Goal: Information Seeking & Learning: Check status

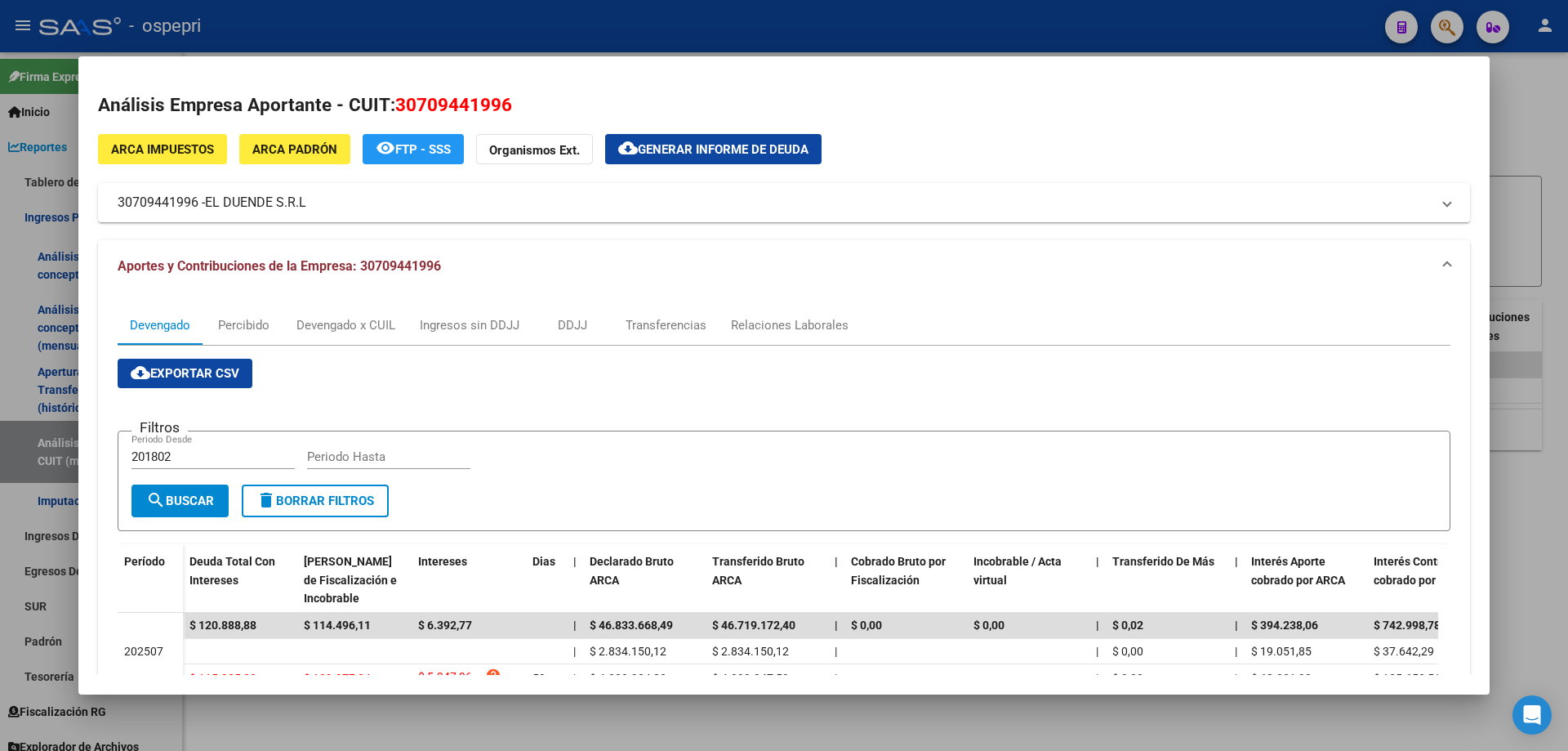
scroll to position [338, 0]
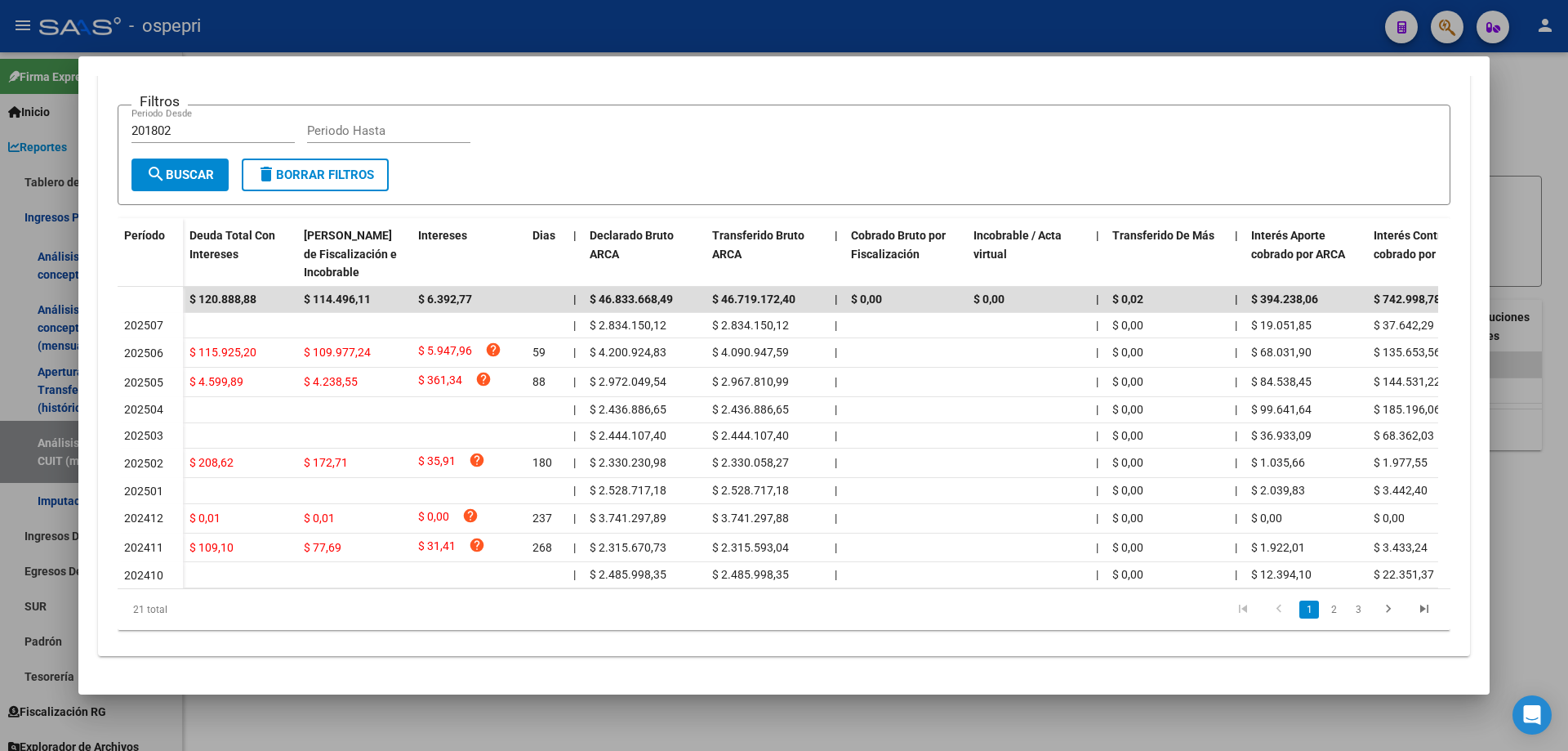
click at [1532, 98] on div at bounding box center [784, 376] width 1568 height 751
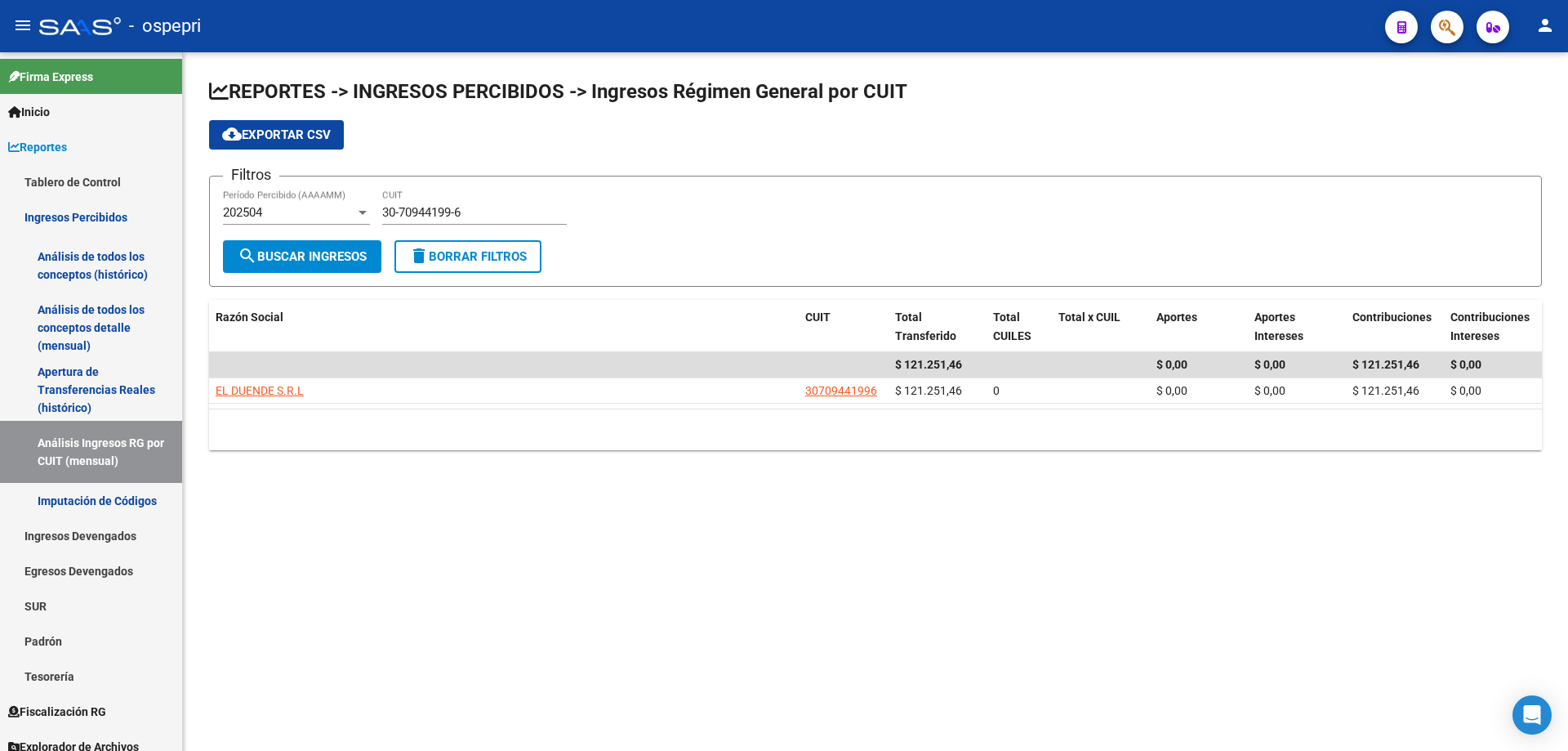
click at [477, 203] on div "30-70944199-6 CUIT" at bounding box center [474, 207] width 184 height 35
click at [480, 204] on div "30-70944199-6 CUIT" at bounding box center [474, 207] width 184 height 35
click at [491, 216] on input "30-70944199-6" at bounding box center [474, 213] width 184 height 15
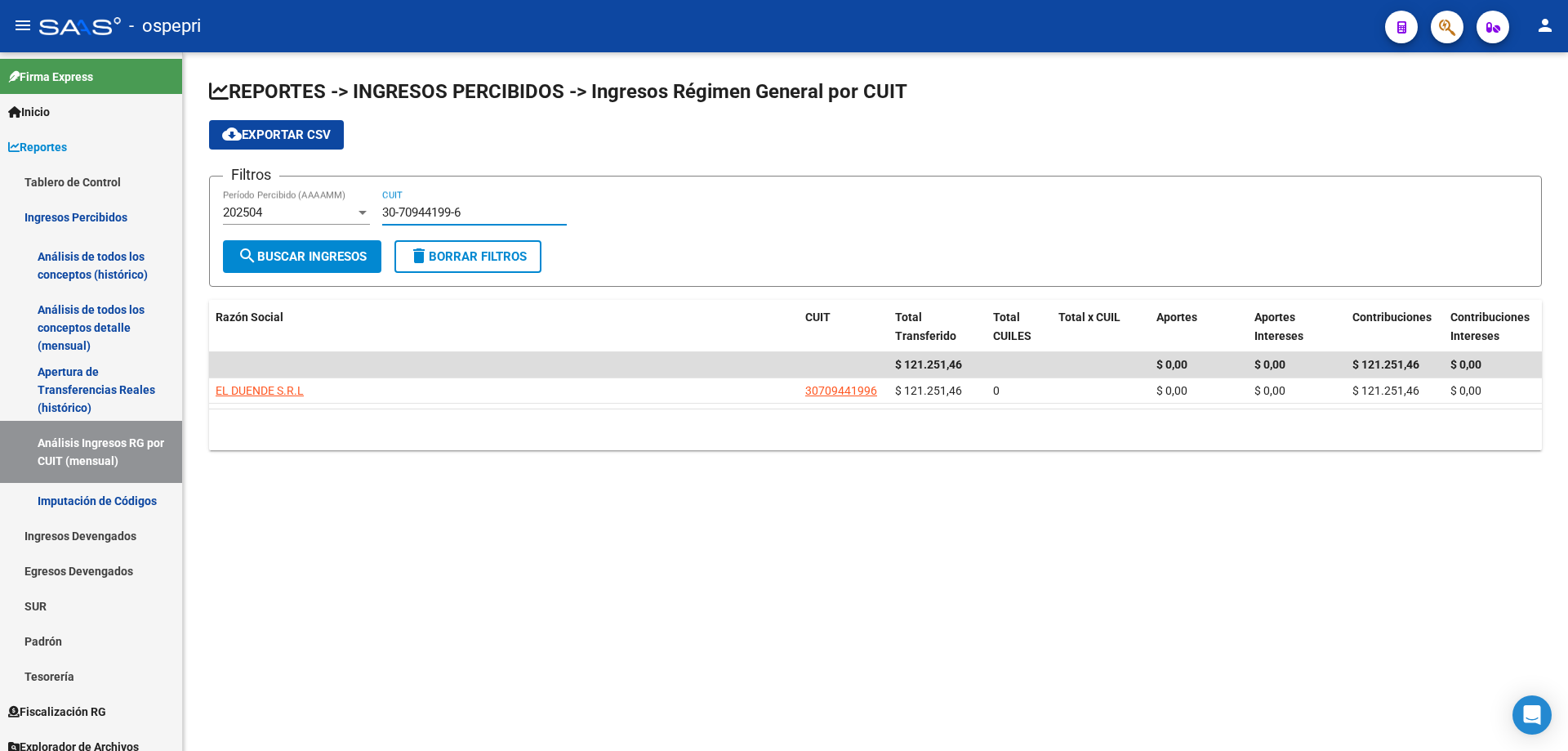
click at [491, 216] on input "30-70944199-6" at bounding box center [474, 213] width 184 height 15
paste input "1766491-0"
click at [314, 251] on span "search Buscar Ingresos" at bounding box center [302, 257] width 129 height 15
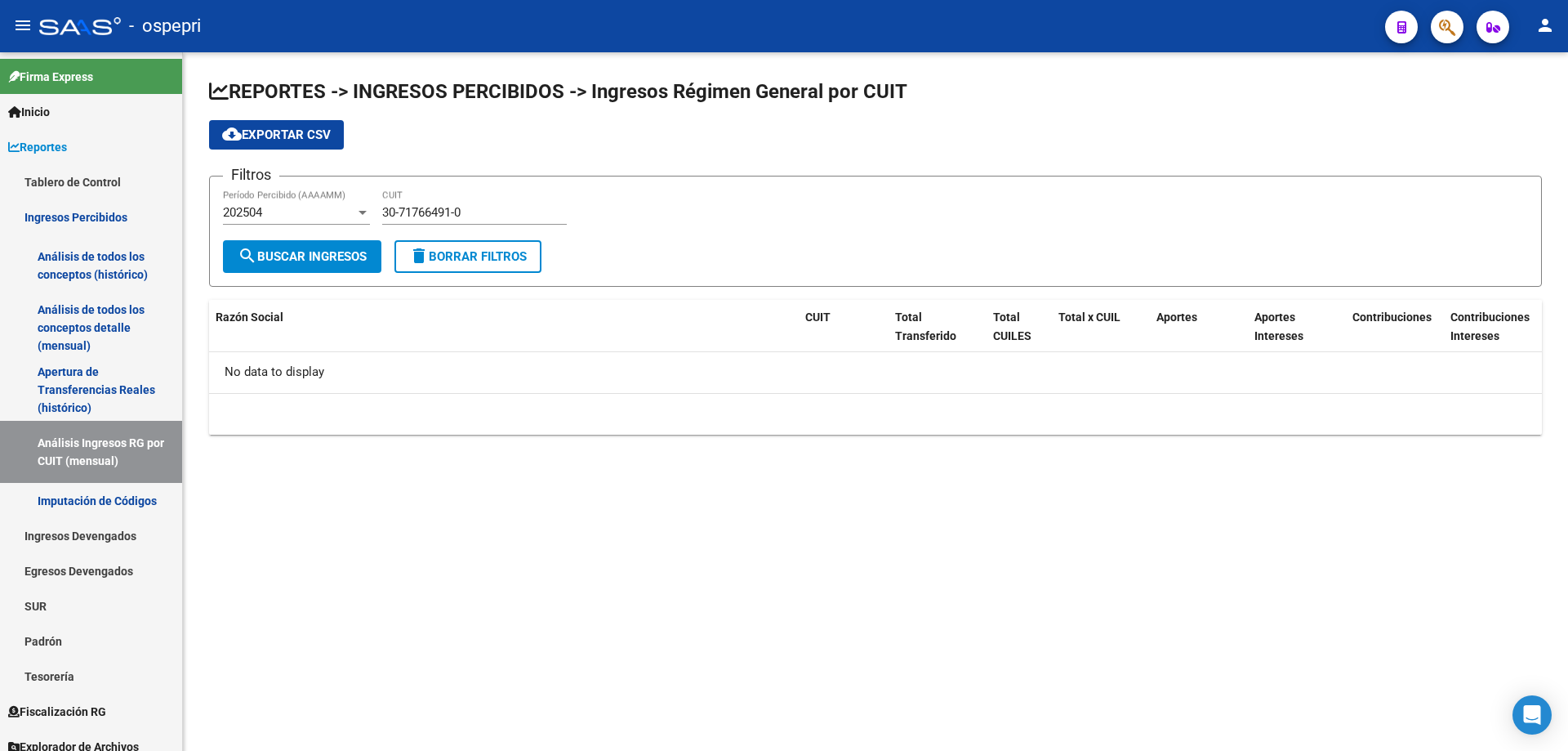
click at [301, 188] on form "Filtros 202504 Período Percibido (AAAAMM) 30-71766491-0 CUIT search Buscar Ingr…" at bounding box center [876, 231] width 1333 height 111
click at [289, 219] on div "202504 Período Percibido (AAAAMM)" at bounding box center [296, 207] width 147 height 35
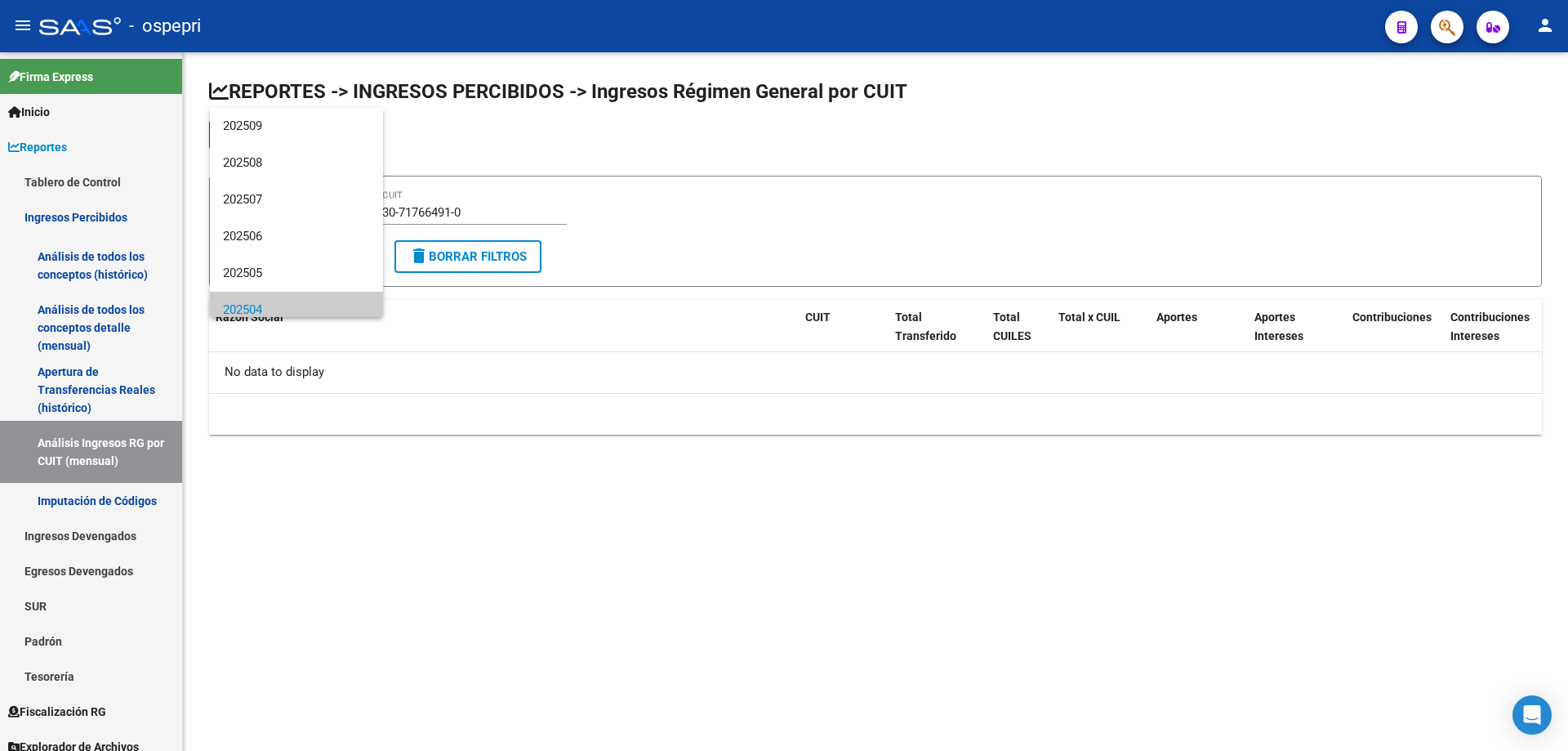
scroll to position [98, 0]
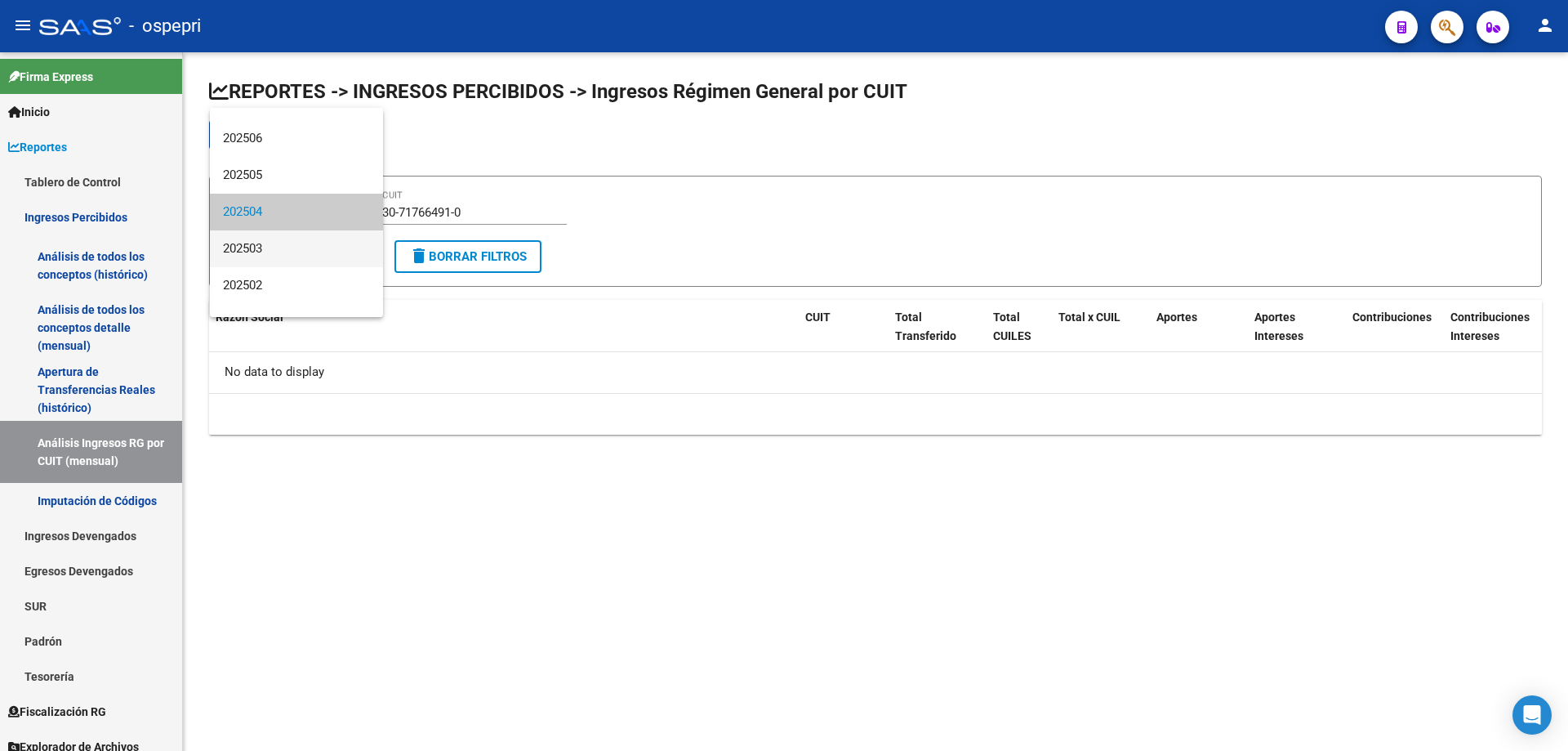
click at [274, 263] on span "202503" at bounding box center [296, 249] width 147 height 37
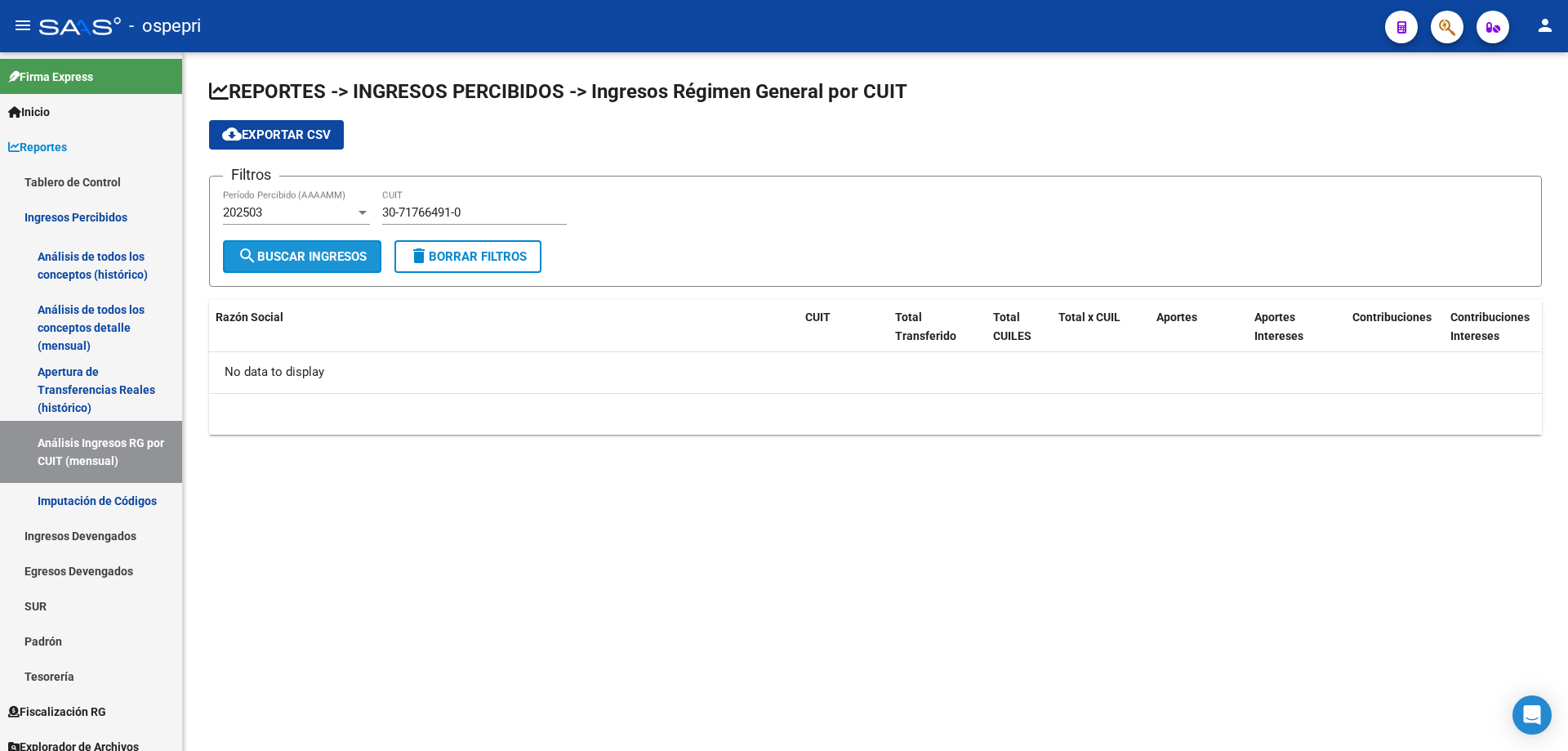
click at [301, 264] on button "search Buscar Ingresos" at bounding box center [302, 256] width 158 height 33
click at [289, 209] on div "202503" at bounding box center [289, 213] width 133 height 15
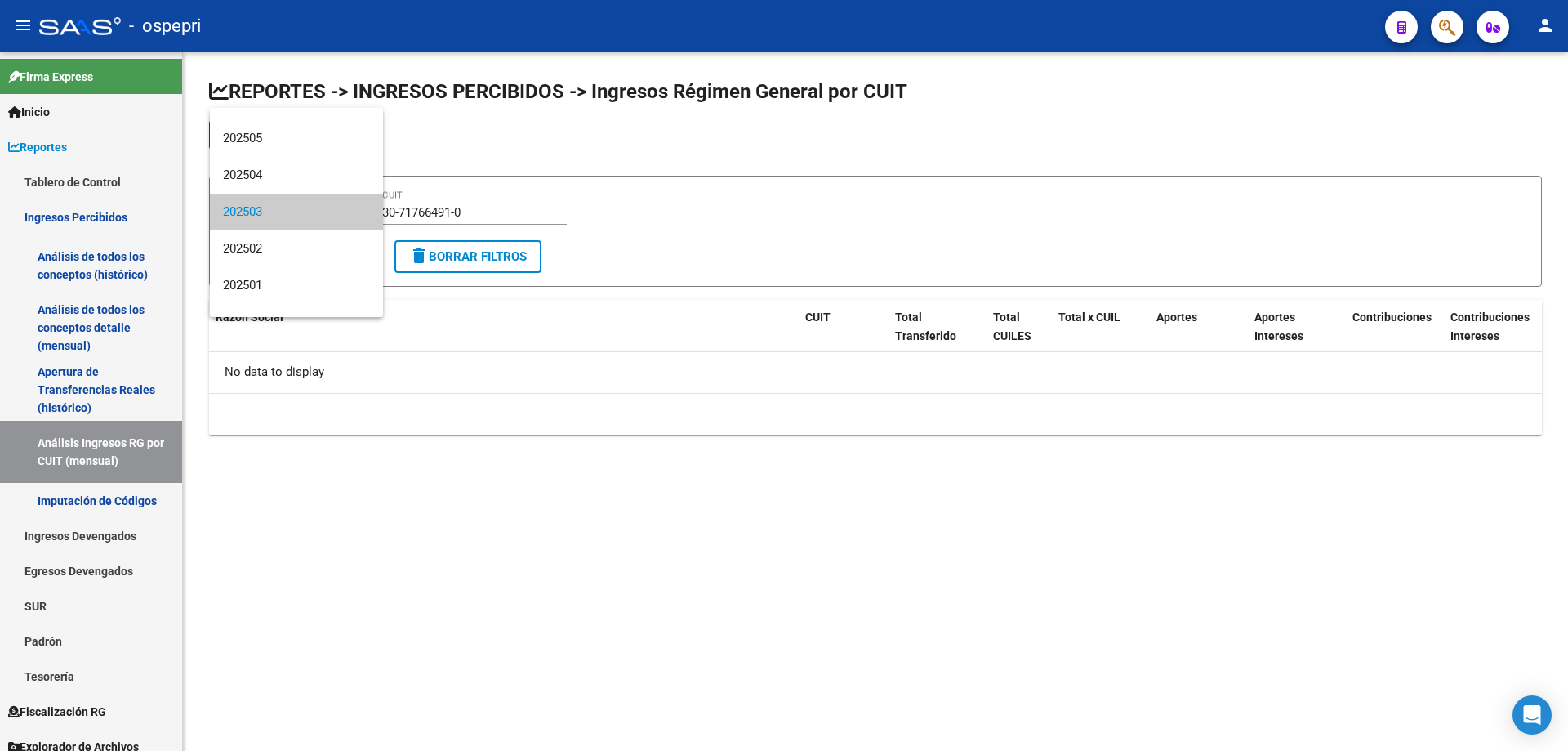
scroll to position [0, 0]
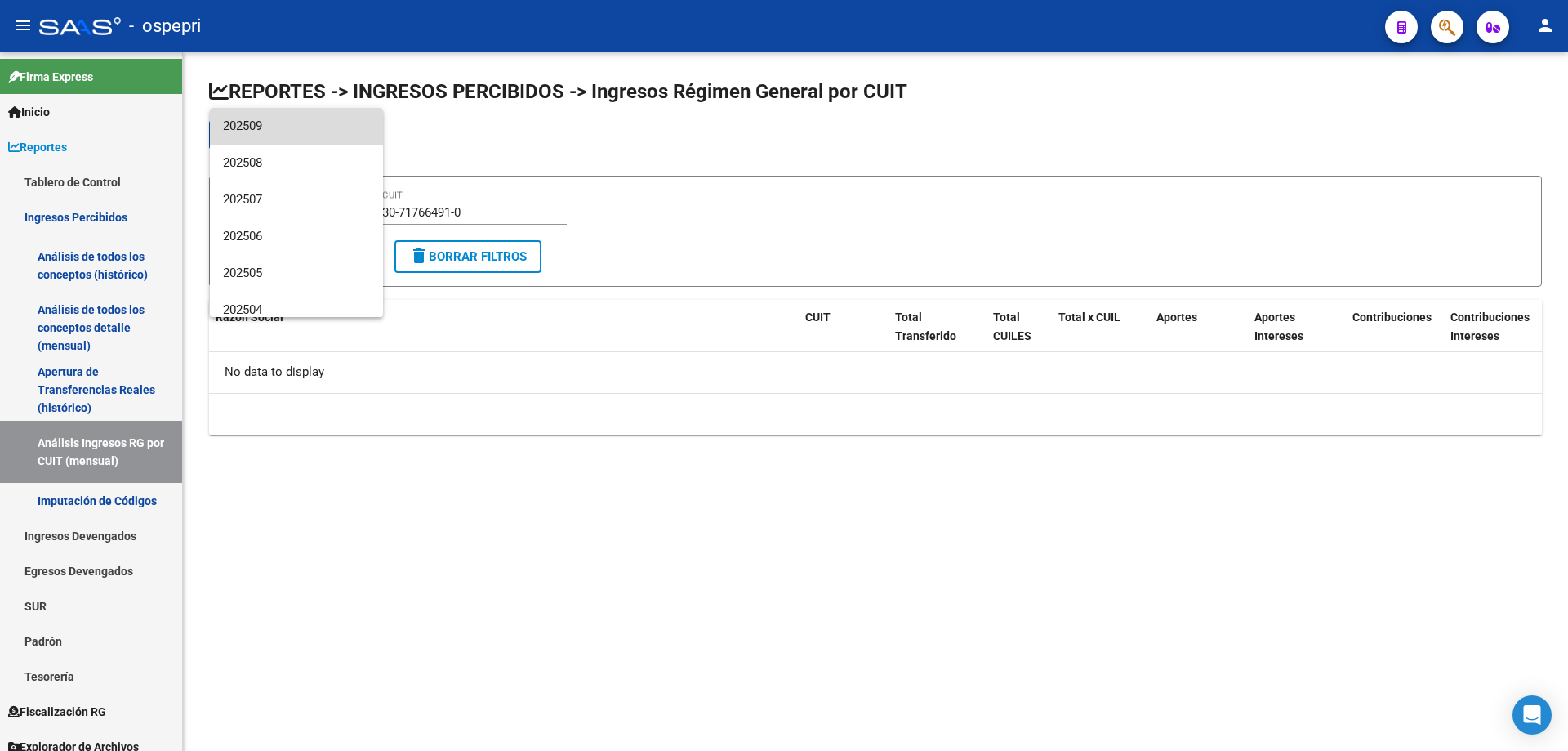
click at [306, 126] on span "202509" at bounding box center [296, 126] width 147 height 37
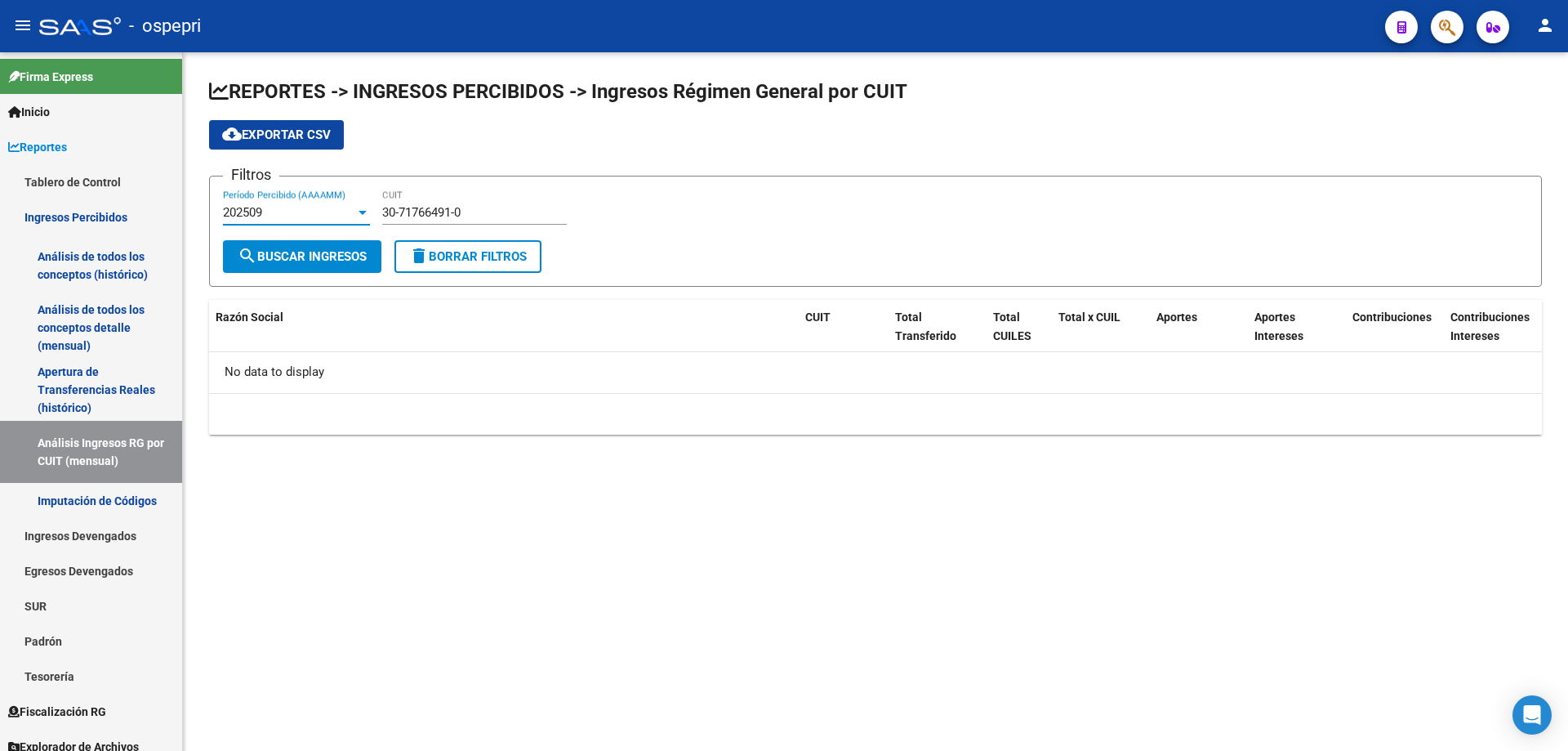
click at [296, 210] on div "202509" at bounding box center [289, 213] width 133 height 15
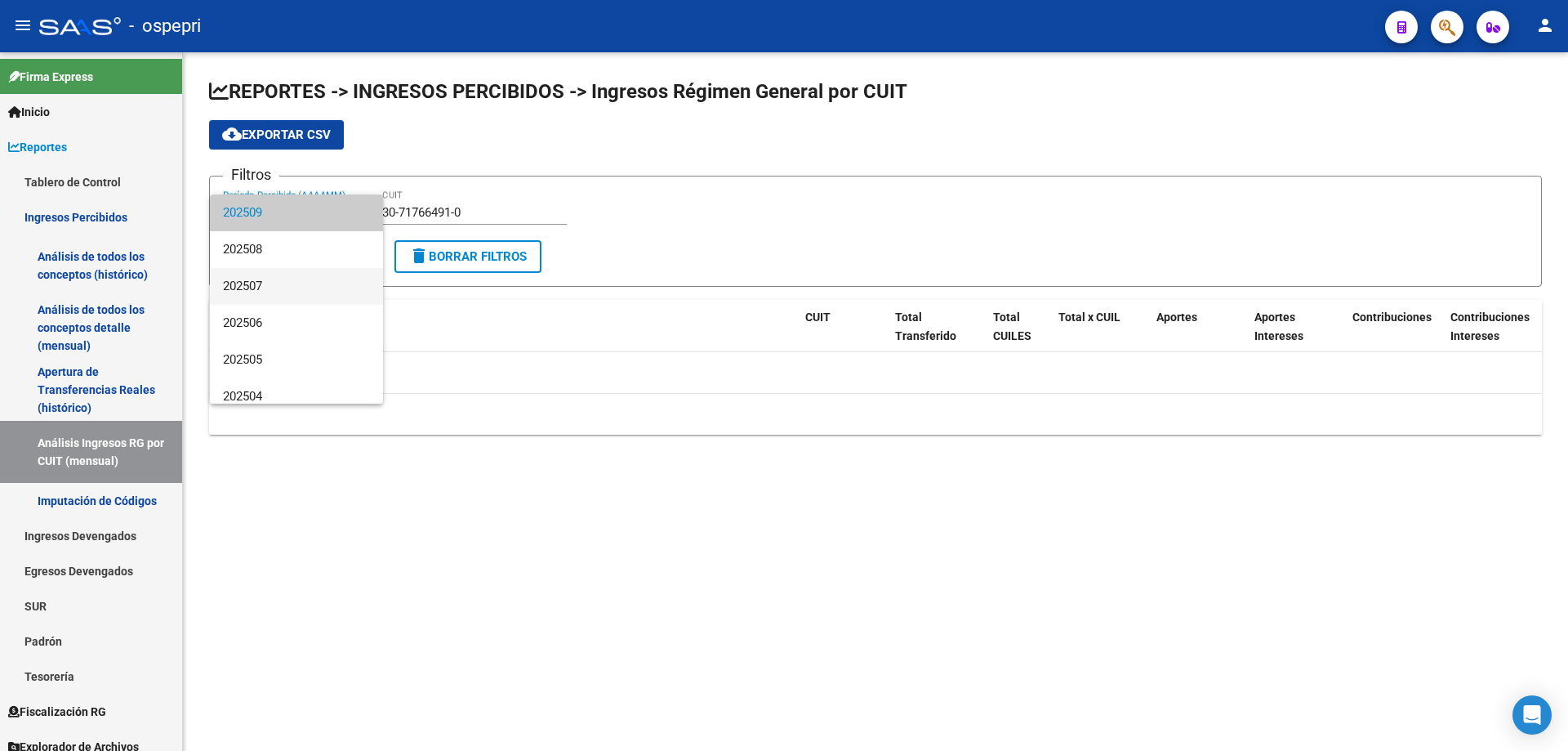
click at [299, 276] on span "202507" at bounding box center [296, 286] width 147 height 37
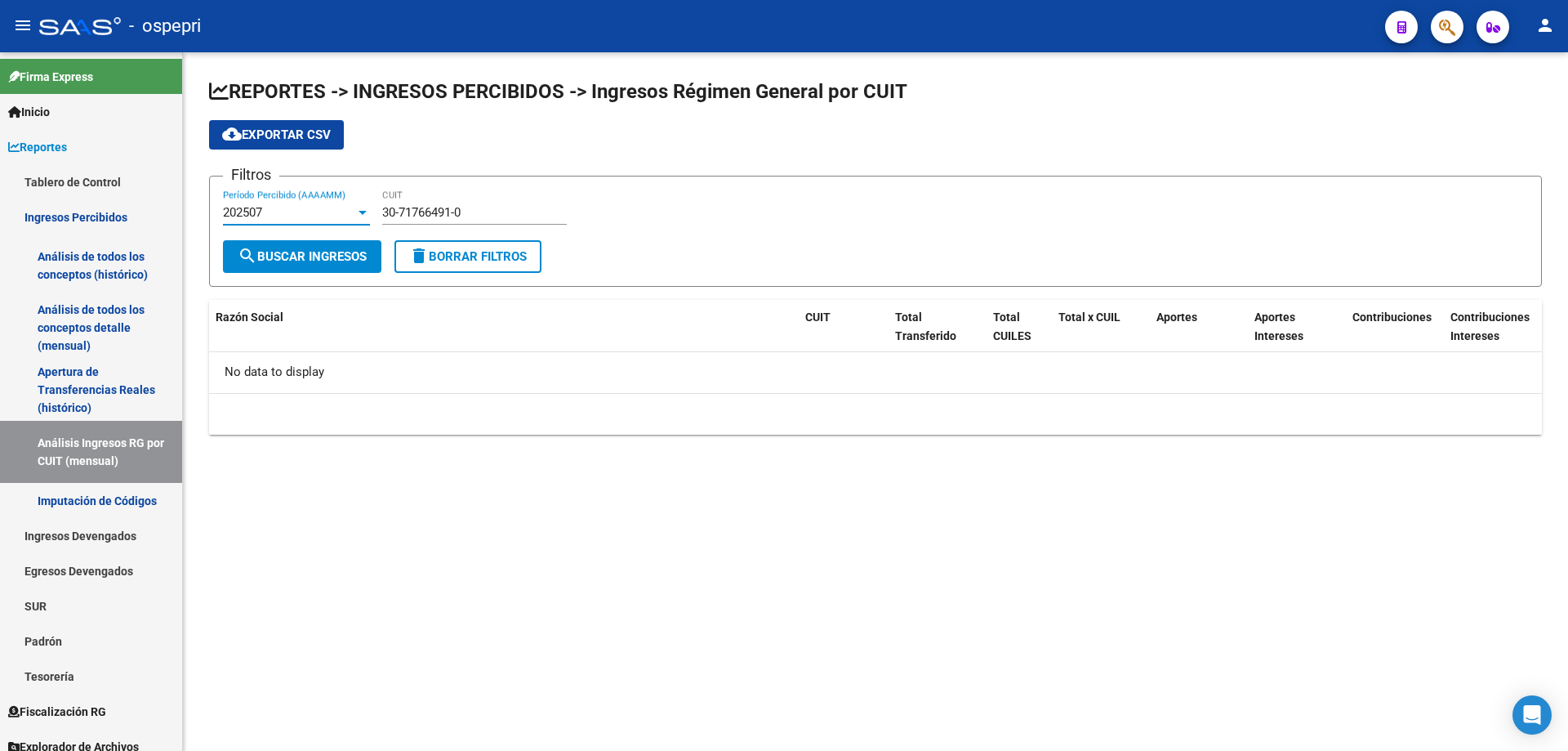
click at [299, 214] on div "202507" at bounding box center [289, 213] width 133 height 15
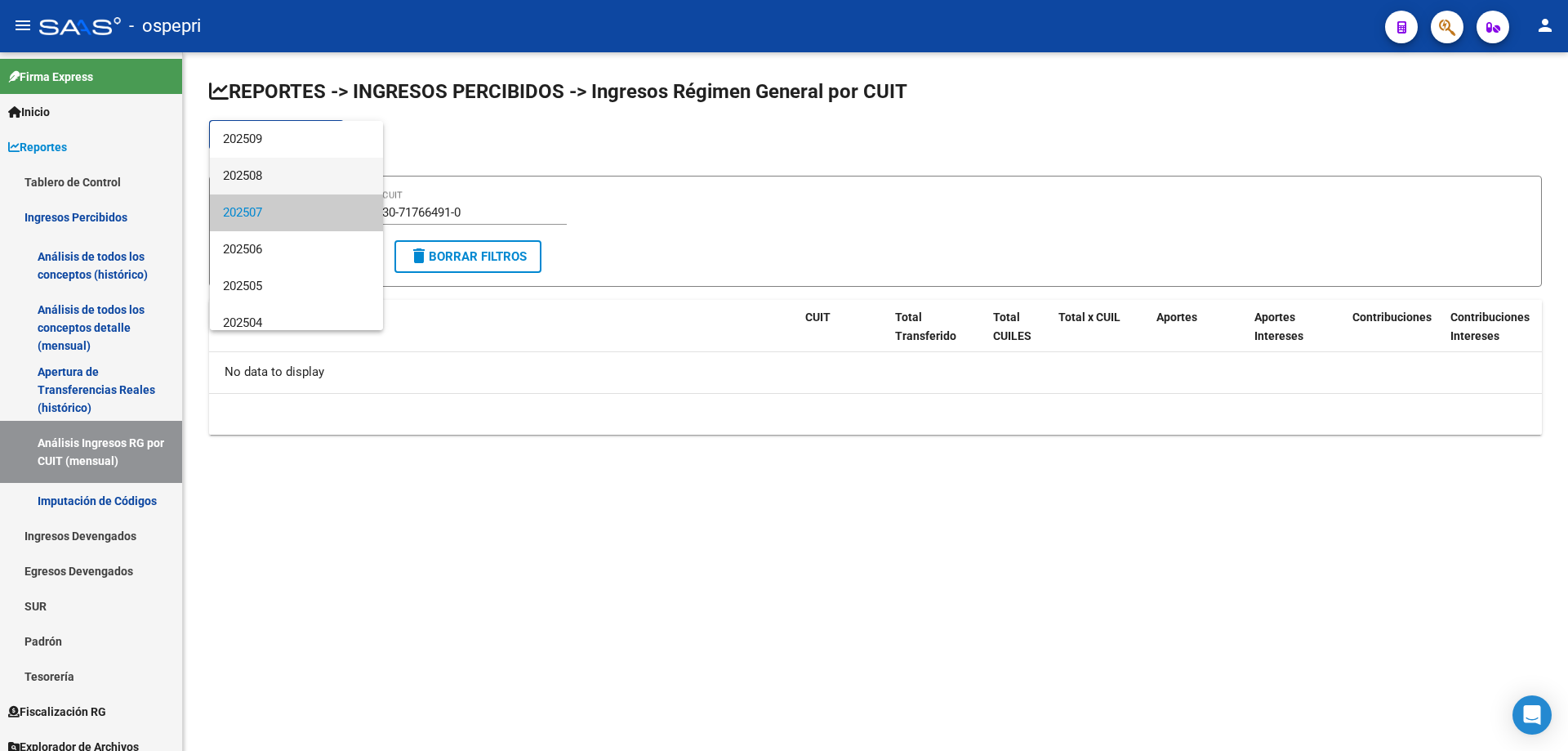
click at [302, 163] on span "202508" at bounding box center [296, 176] width 147 height 37
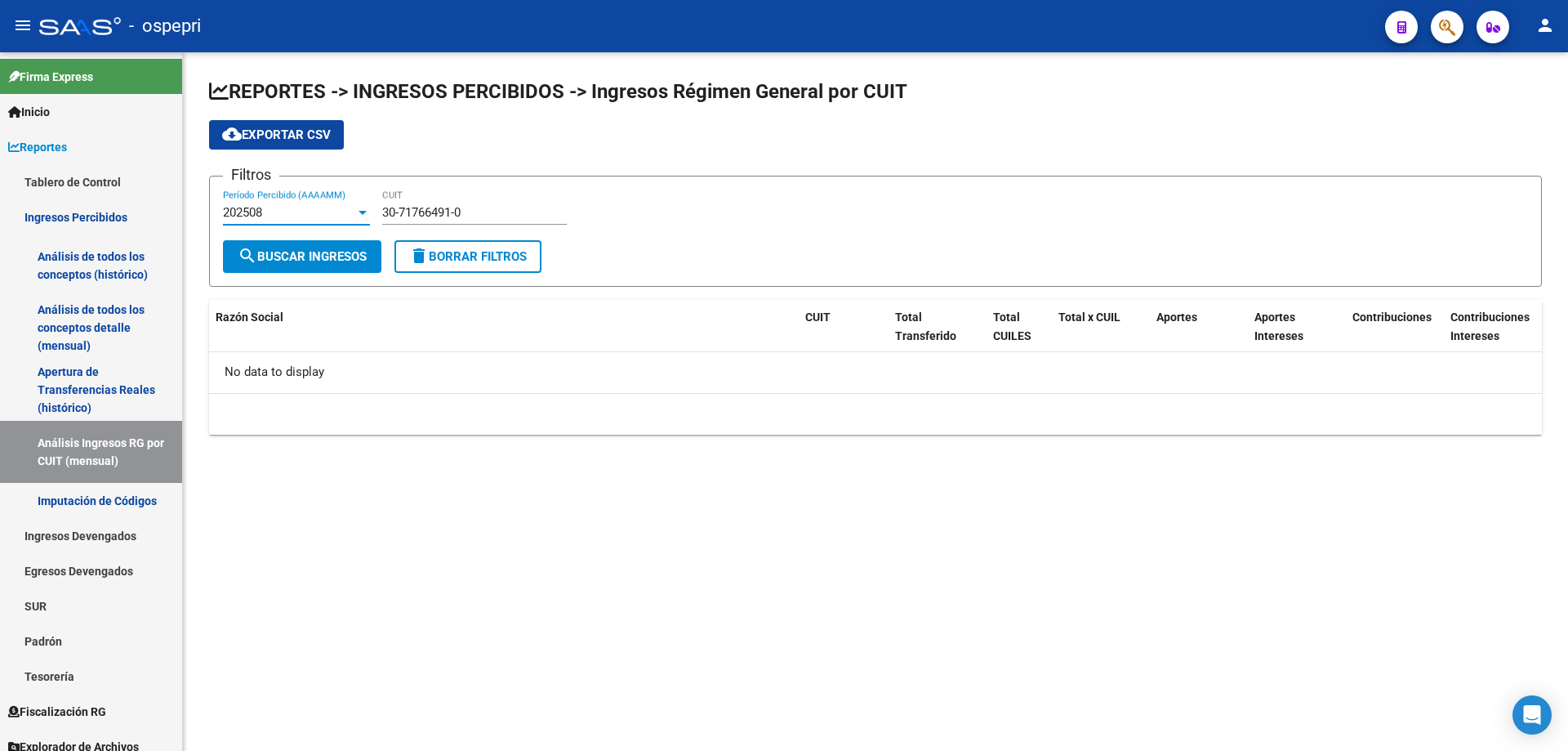
click at [666, 459] on div "REPORTES -> INGRESOS PERCIBIDOS -> Ingresos Régimen General por CUIT cloud_down…" at bounding box center [875, 270] width 1385 height 435
click at [502, 217] on input "30-71766491-0" at bounding box center [474, 213] width 184 height 15
click at [504, 217] on input "30-71766491-0" at bounding box center [474, 213] width 184 height 15
click at [505, 217] on input "30-71766491-0" at bounding box center [474, 213] width 184 height 15
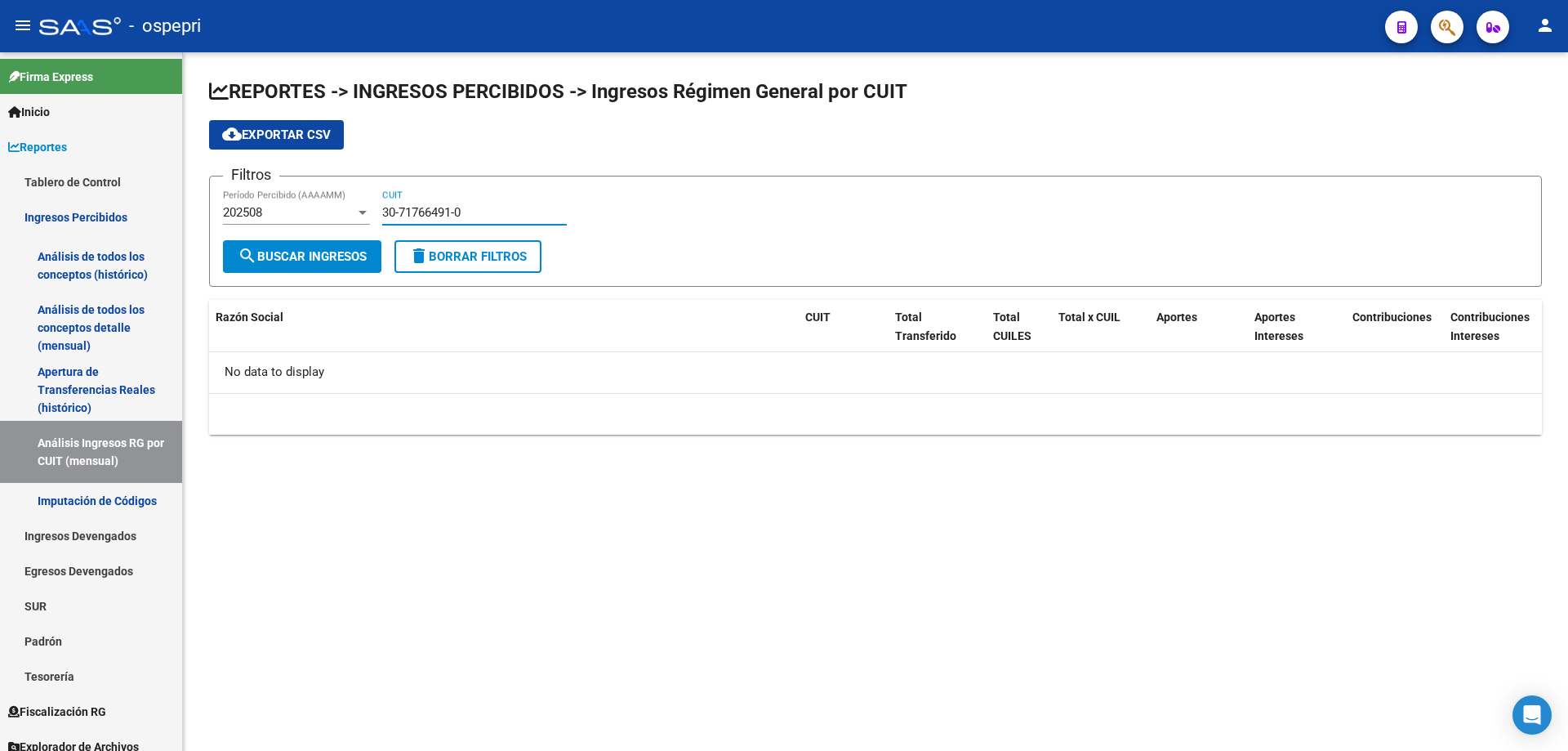
click at [505, 217] on input "30-71766491-0" at bounding box center [474, 213] width 184 height 15
paste input "593054"
type input "30-71593054-0"
click at [325, 266] on button "search Buscar Ingresos" at bounding box center [302, 256] width 158 height 33
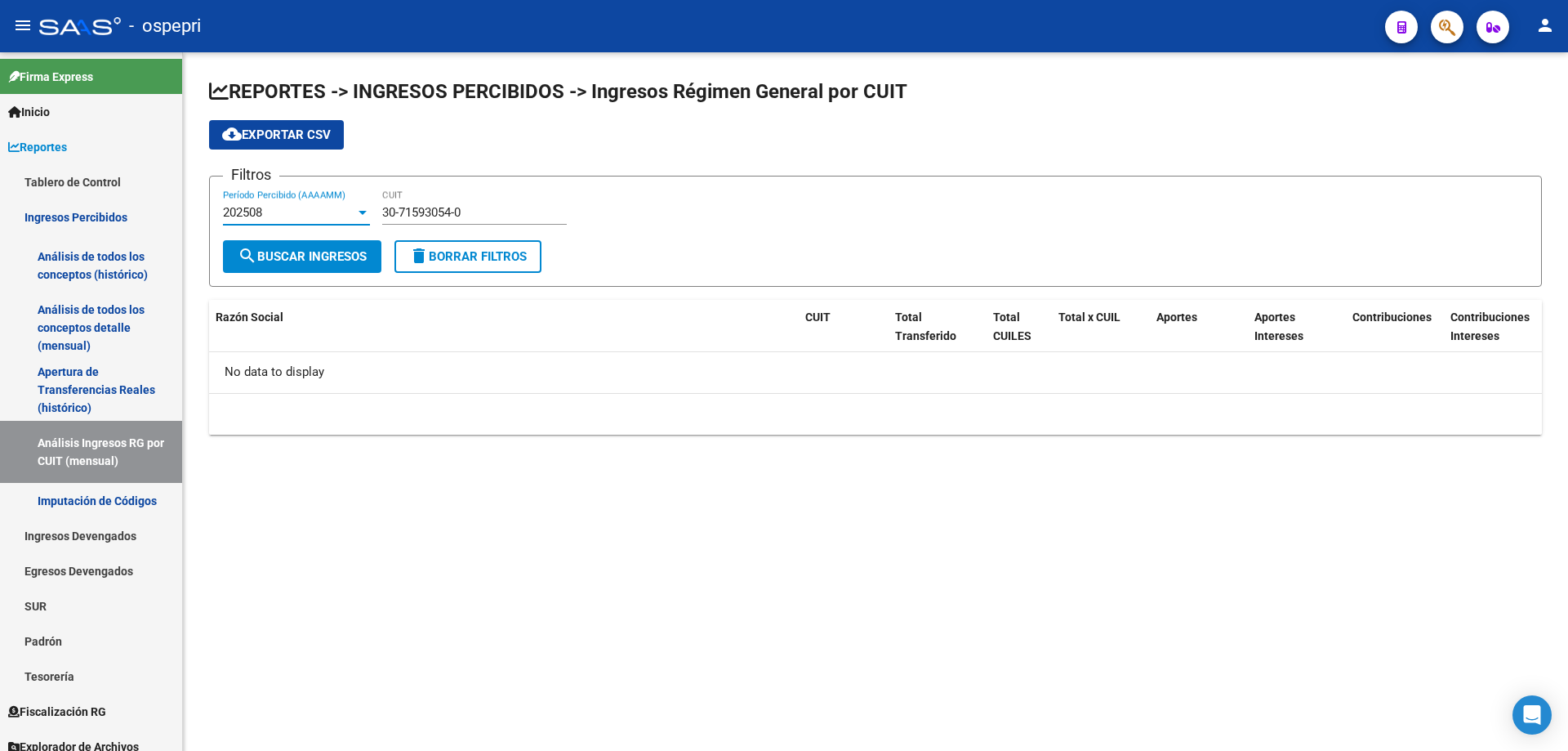
click at [292, 218] on div "202508" at bounding box center [289, 213] width 133 height 15
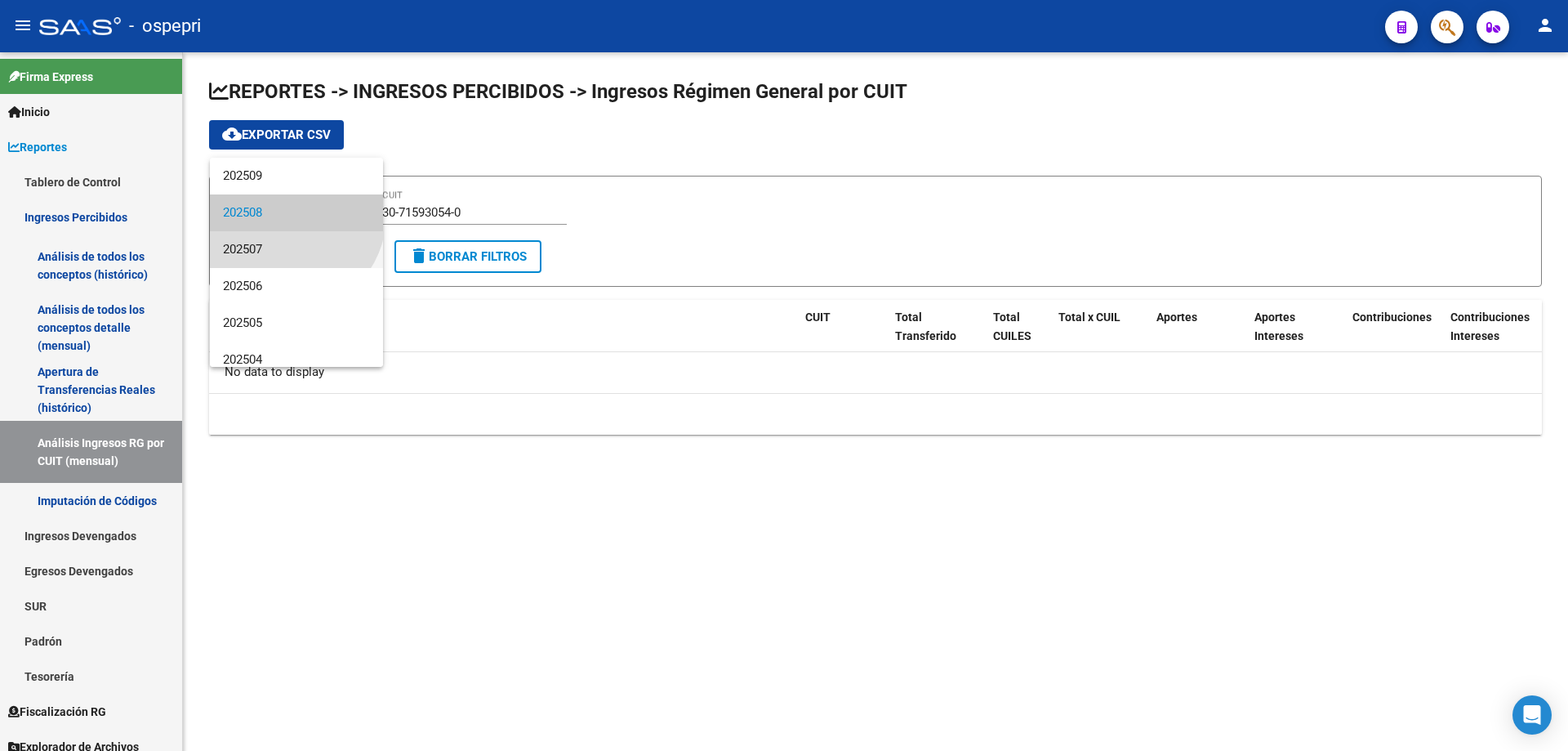
click at [287, 252] on span "202507" at bounding box center [296, 249] width 147 height 37
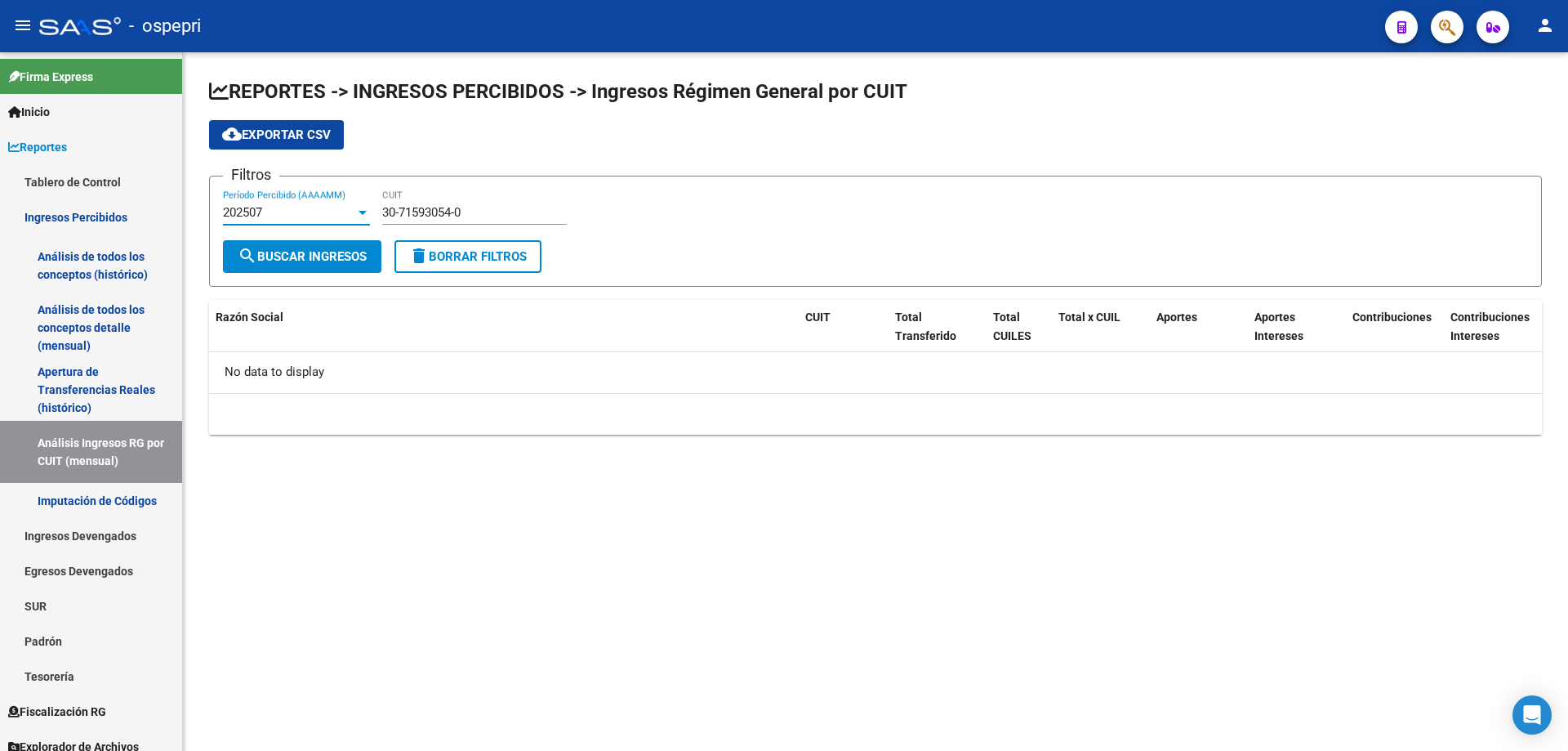
click at [279, 219] on div "202507" at bounding box center [289, 213] width 133 height 15
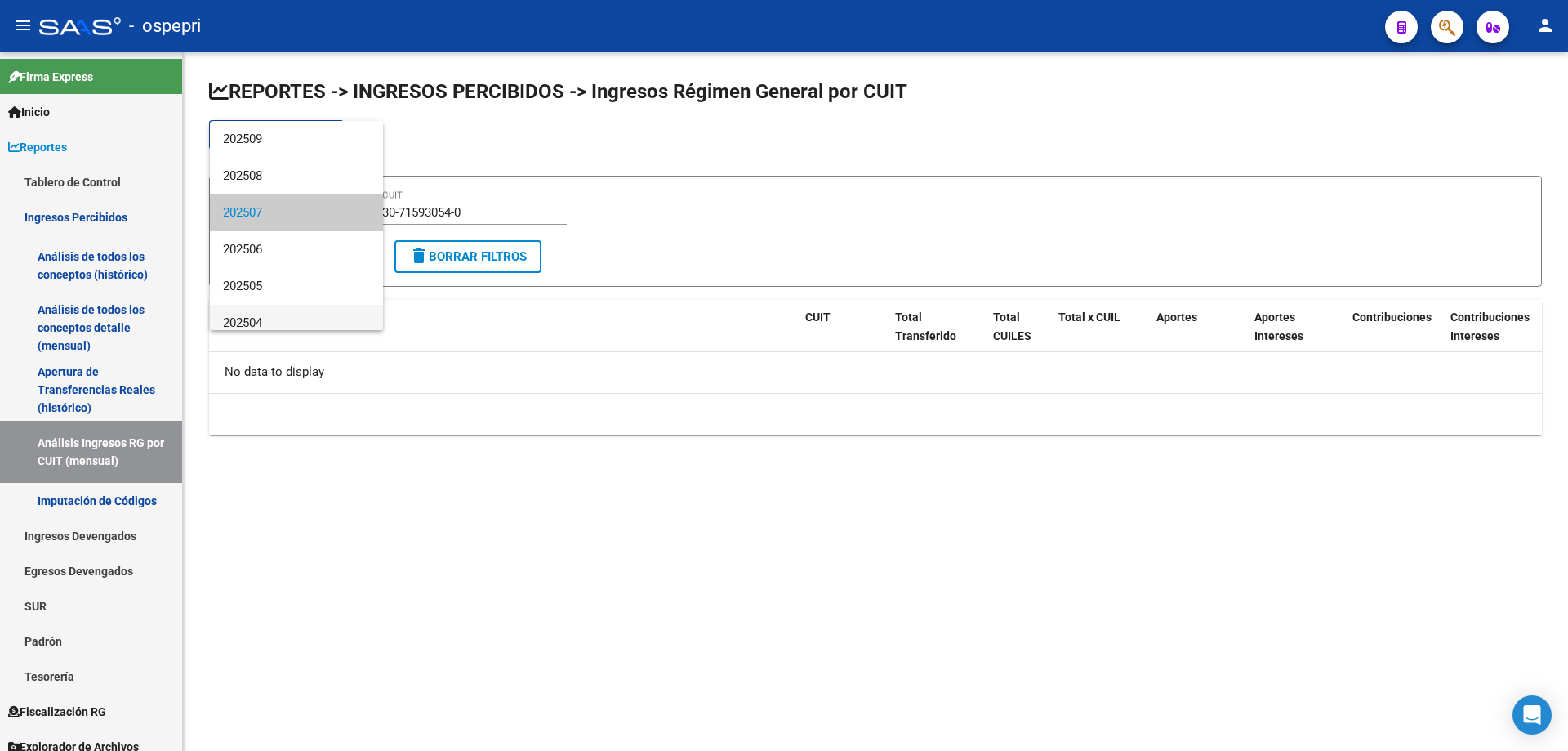
click at [293, 305] on span "202504" at bounding box center [296, 323] width 147 height 37
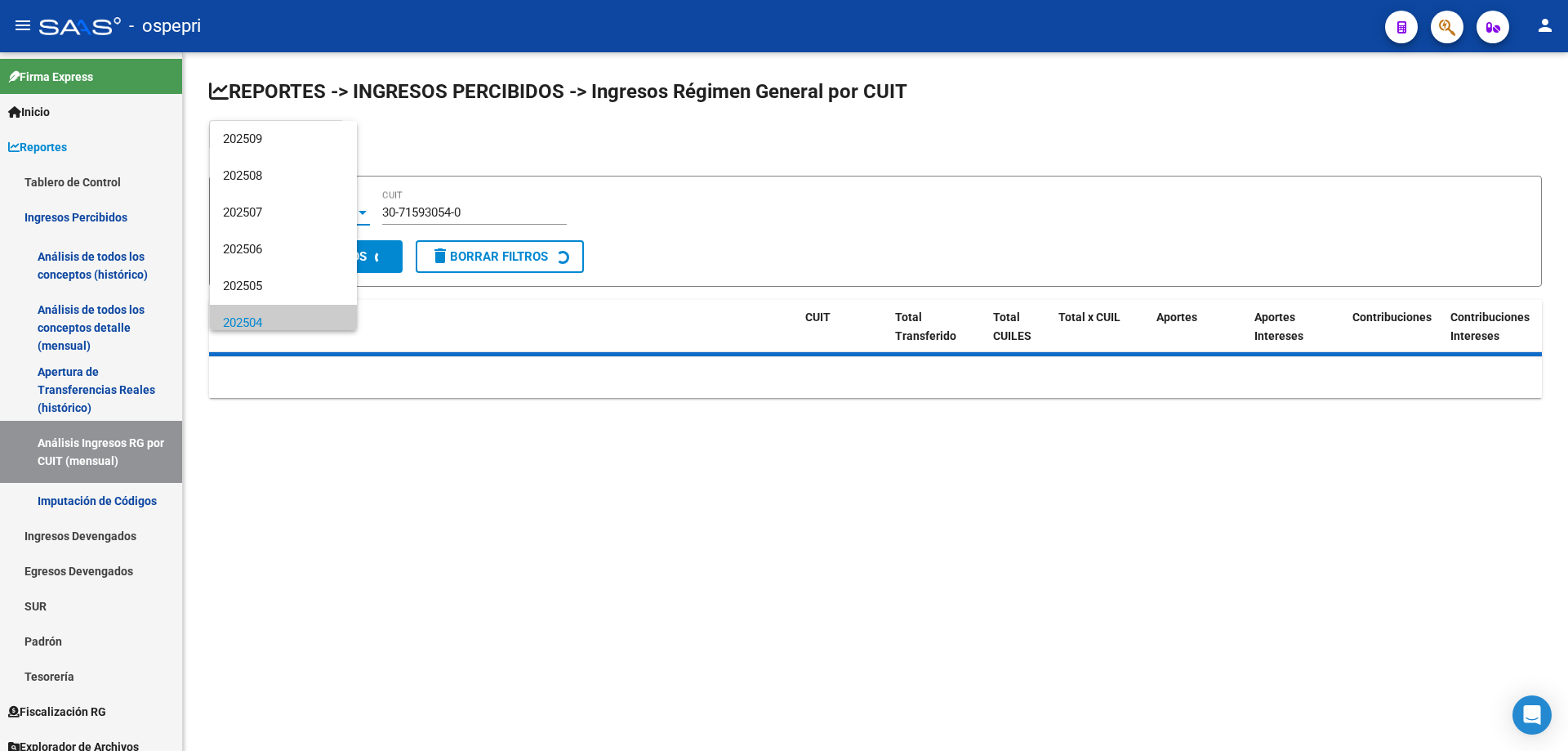
scroll to position [12, 0]
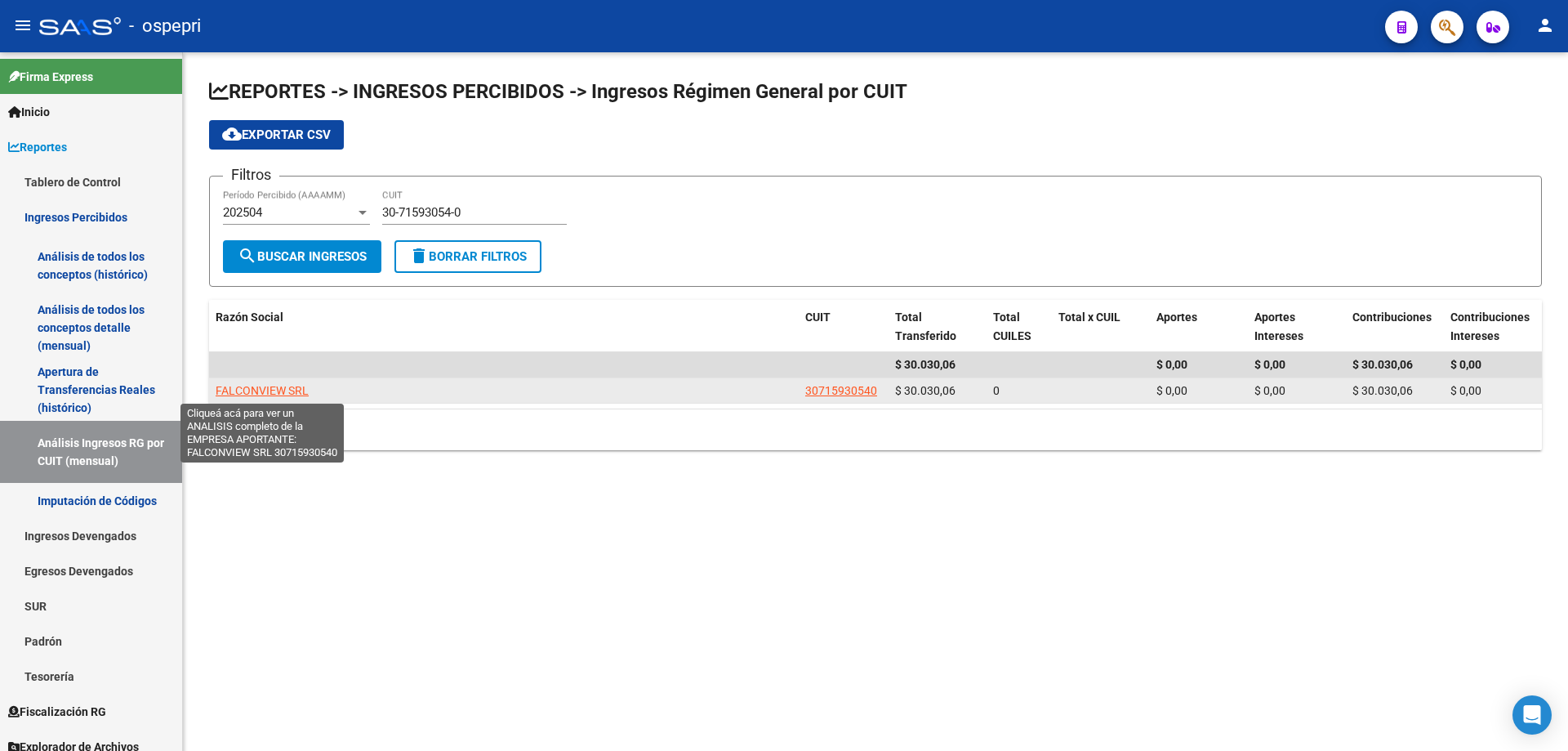
click at [256, 389] on span "FALCONVIEW SRL" at bounding box center [263, 391] width 93 height 13
type textarea "30715930540"
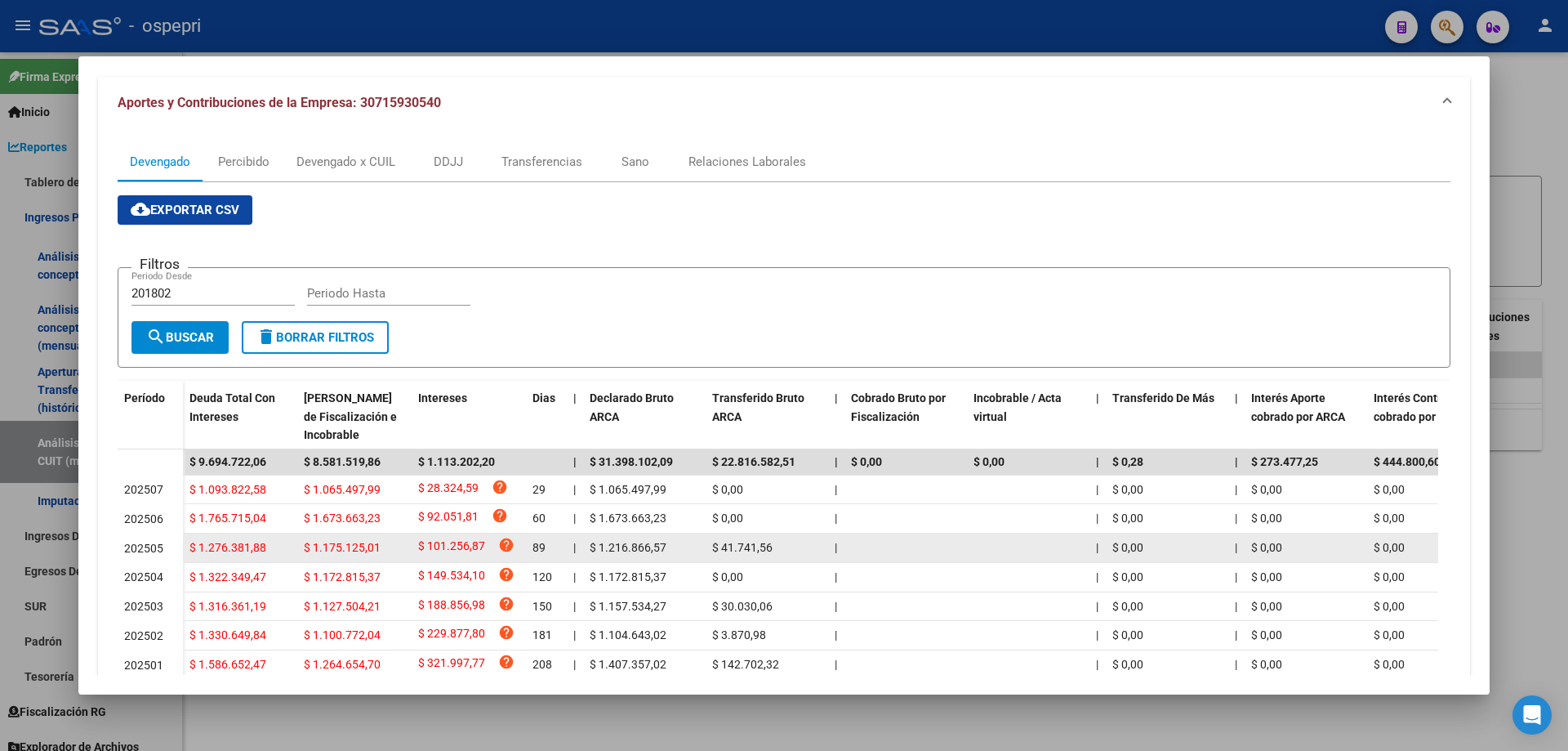
scroll to position [345, 0]
